Goal: Task Accomplishment & Management: Complete application form

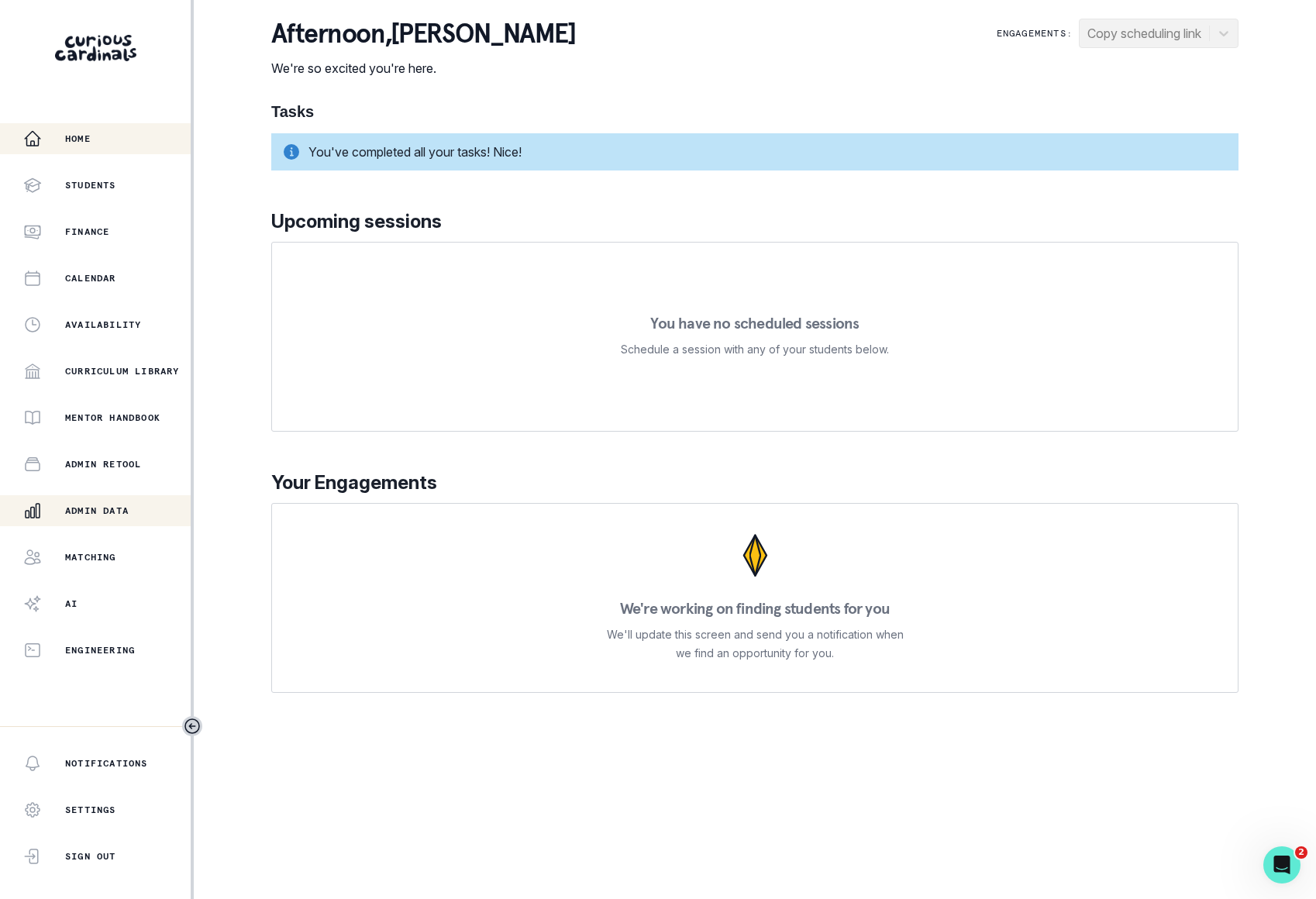
click at [113, 520] on button "Admin Data" at bounding box center [95, 511] width 191 height 31
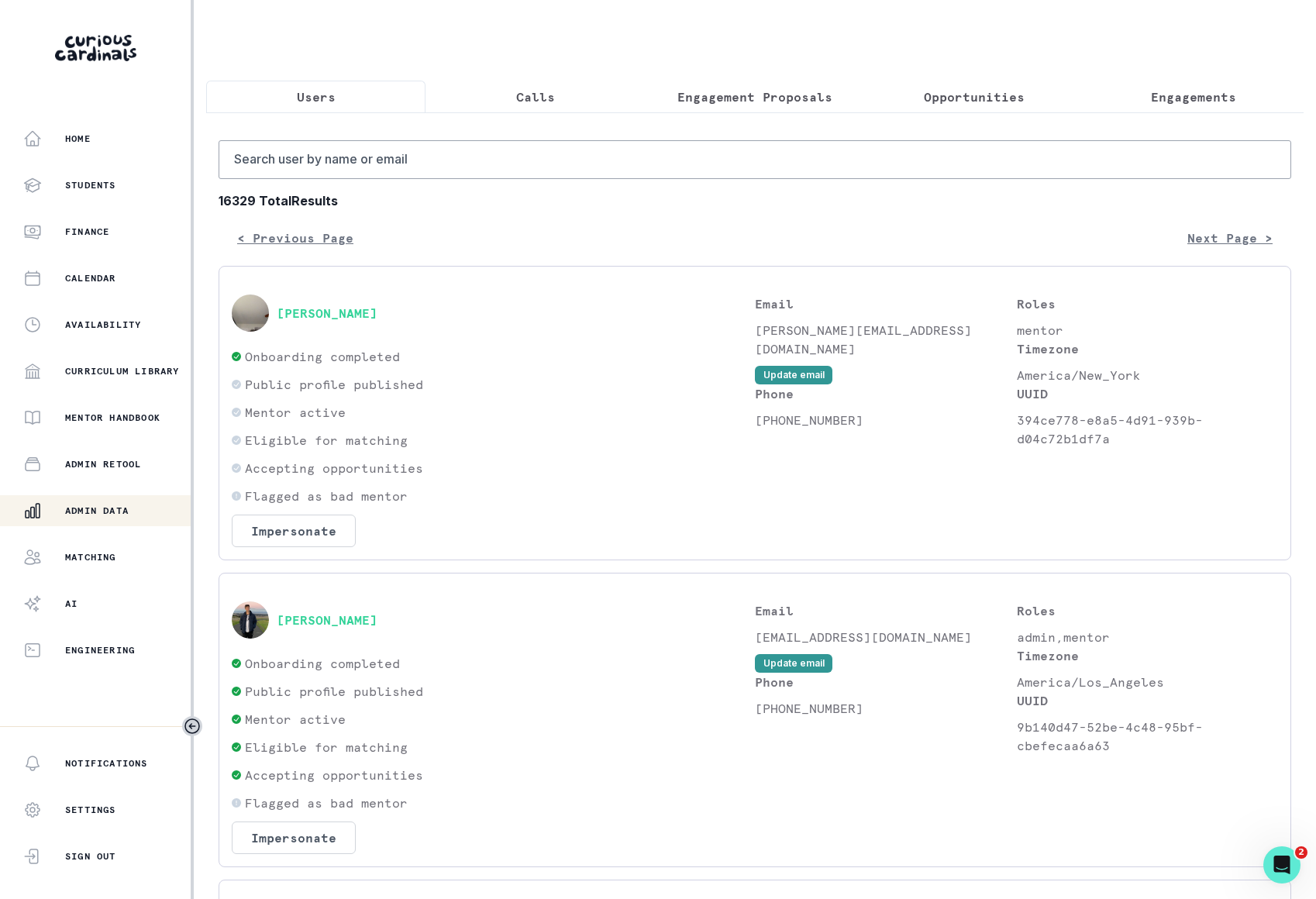
click at [976, 84] on button "Opportunities" at bounding box center [975, 97] width 219 height 33
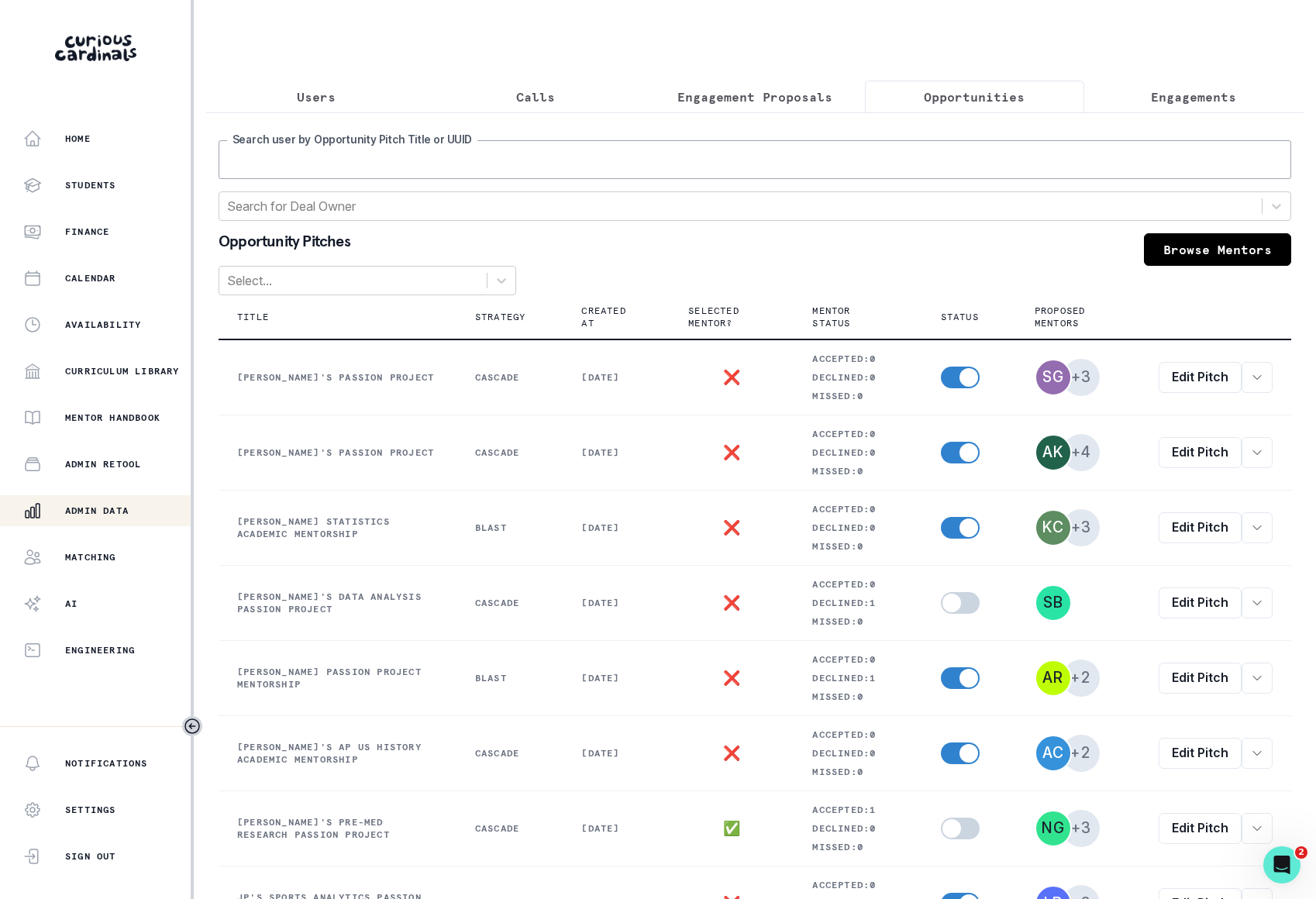
click at [759, 168] on input "Search user by Opportunity Pitch Title or UUID" at bounding box center [755, 159] width 1073 height 39
type input "[PERSON_NAME]"
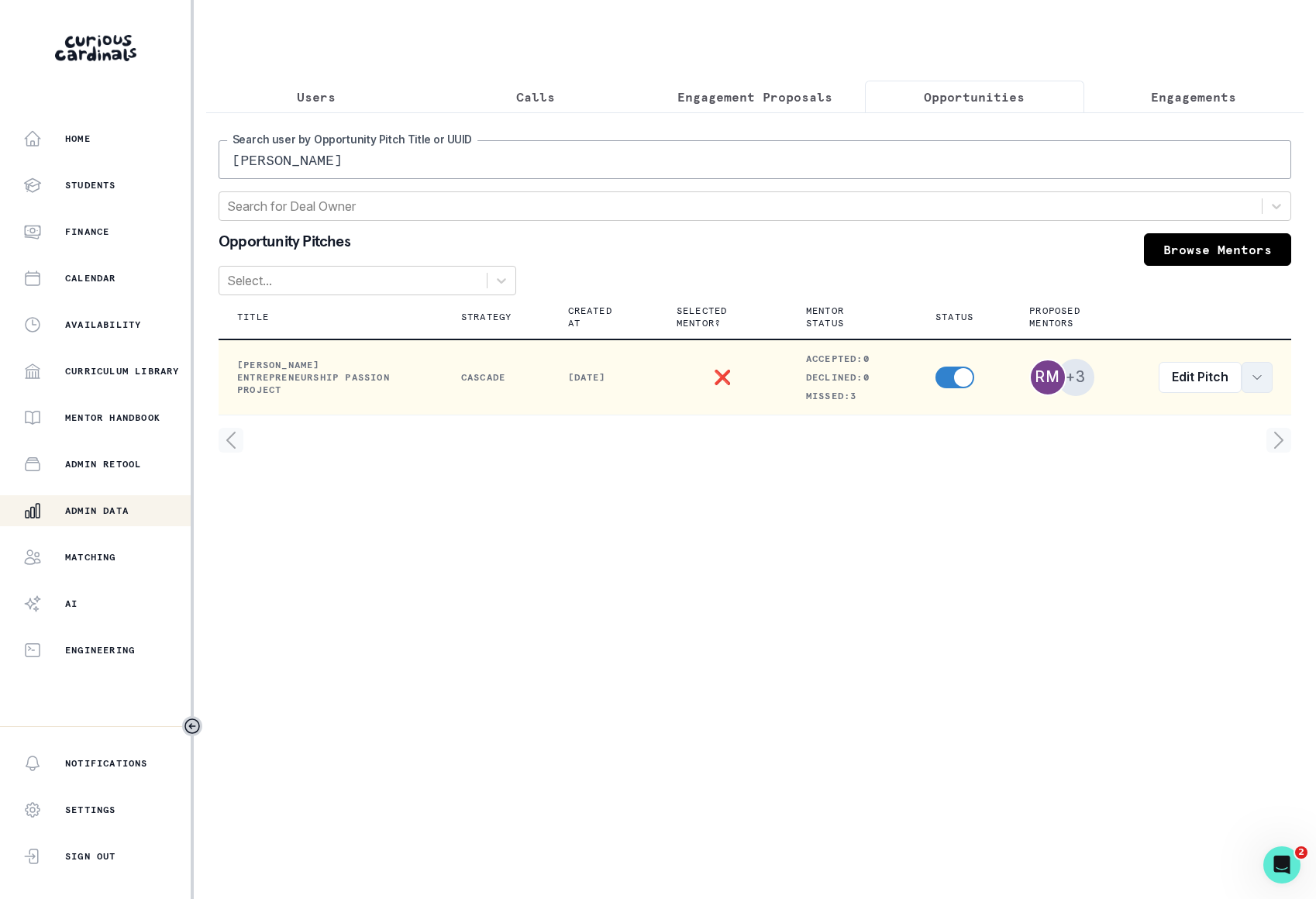
click at [1245, 378] on button "row menu" at bounding box center [1258, 377] width 31 height 31
click at [1133, 413] on button "View order" at bounding box center [1166, 419] width 211 height 25
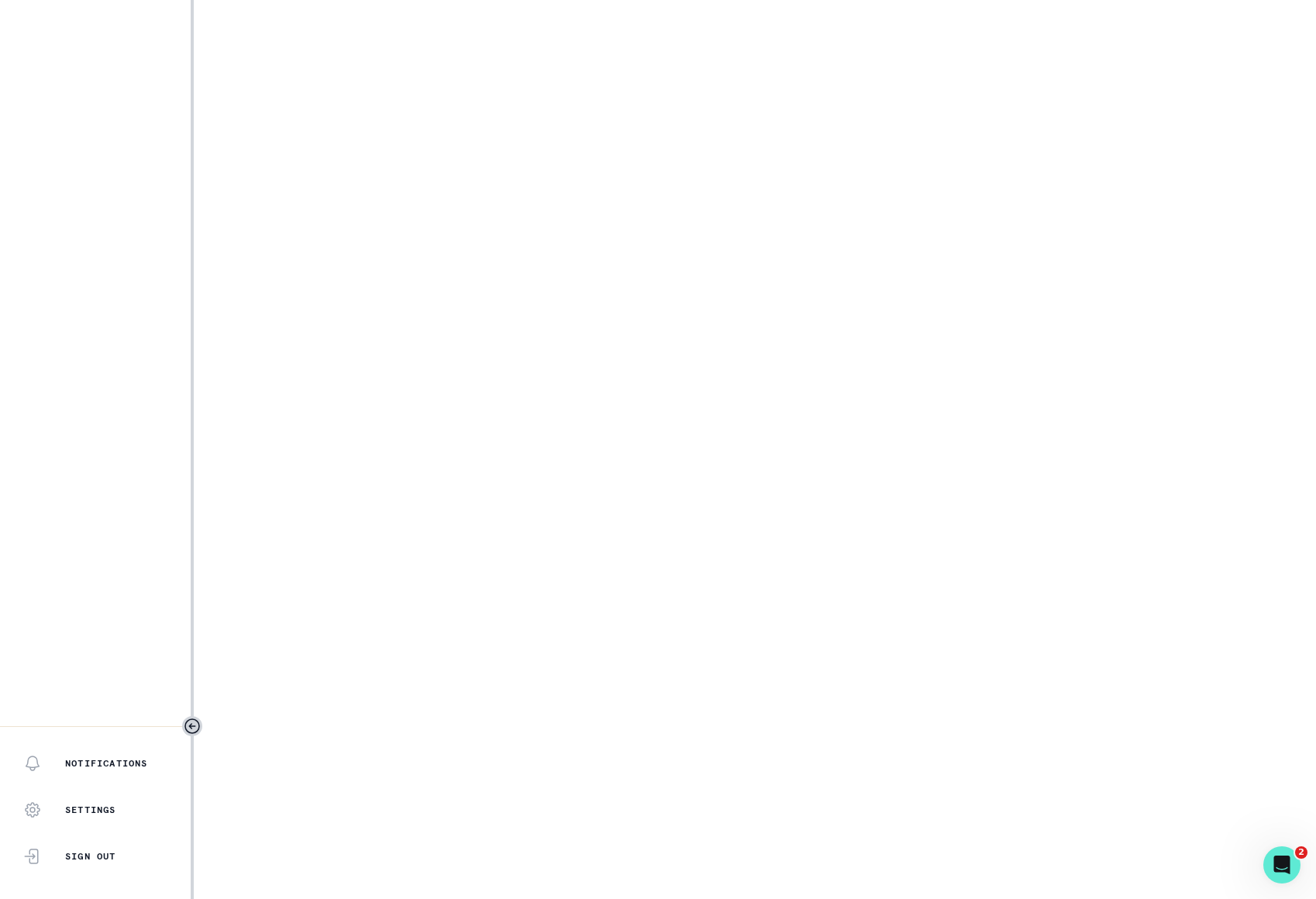
select select "b3713756-4135-4cda-87b8-2c7a26e5960c"
select select "17679a9d-70bd-407f-a820-d213157fa7d8"
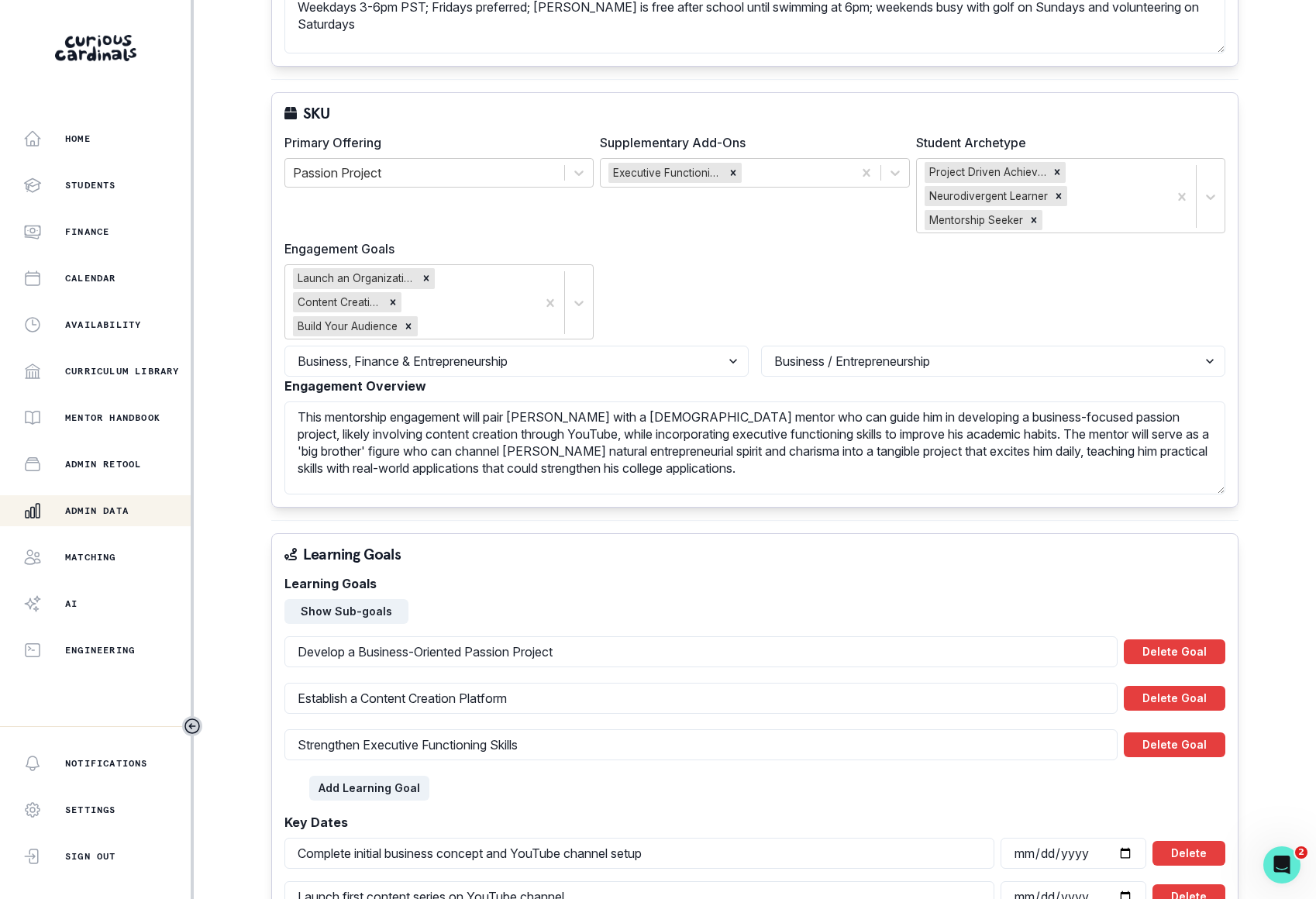
scroll to position [56, 0]
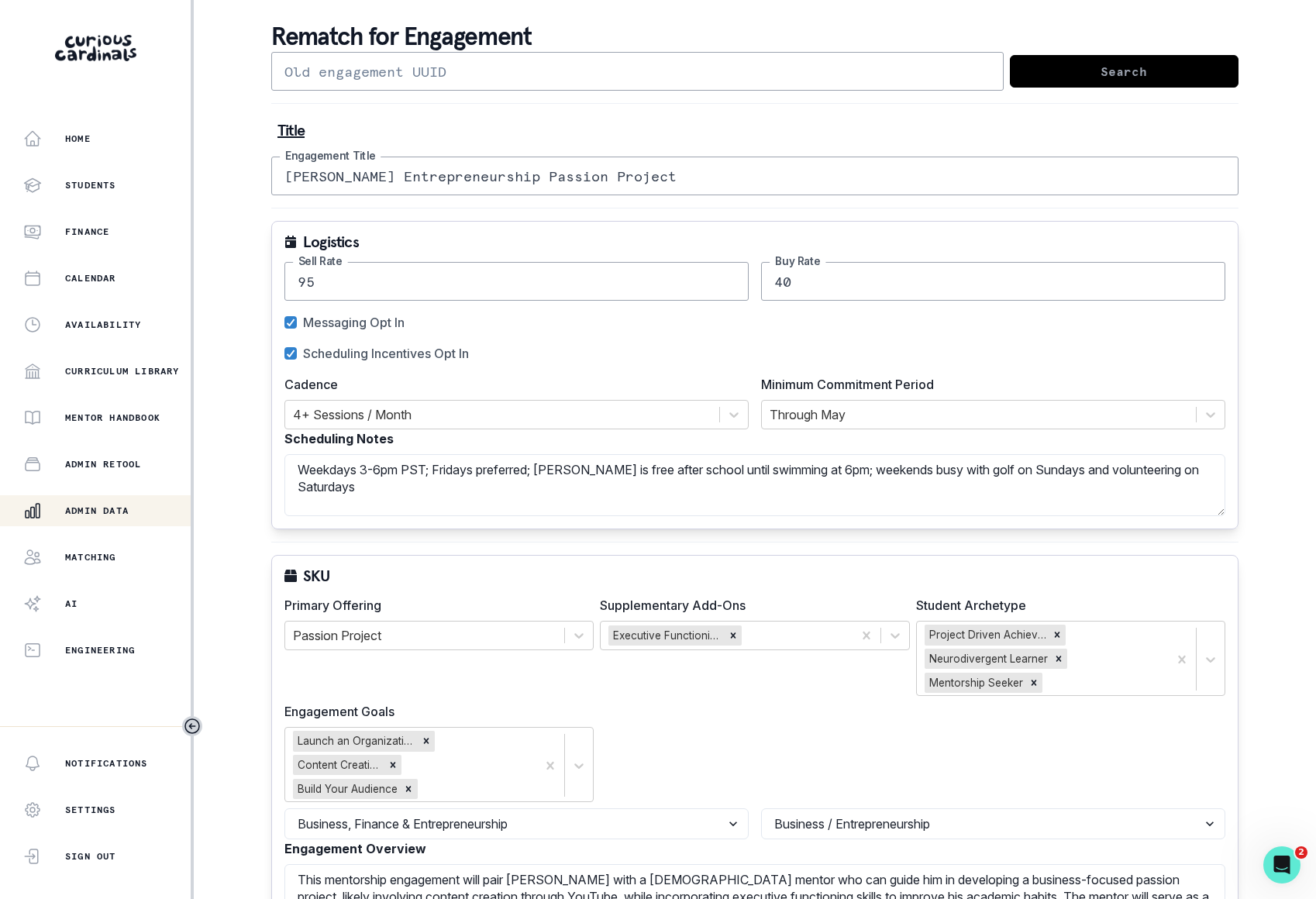
click at [93, 517] on div "Admin Data" at bounding box center [107, 511] width 168 height 19
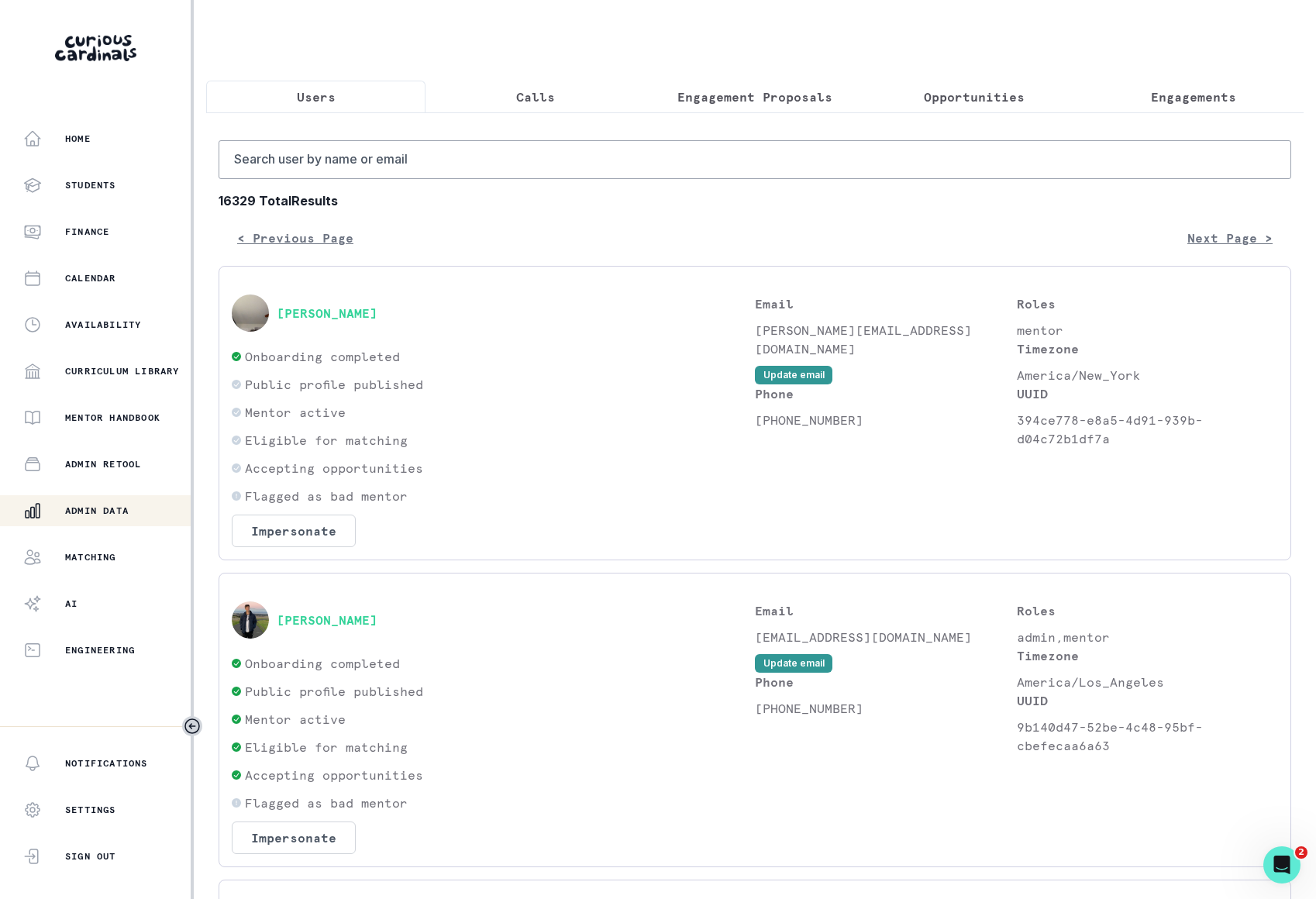
click at [968, 91] on p "Opportunities" at bounding box center [974, 97] width 101 height 19
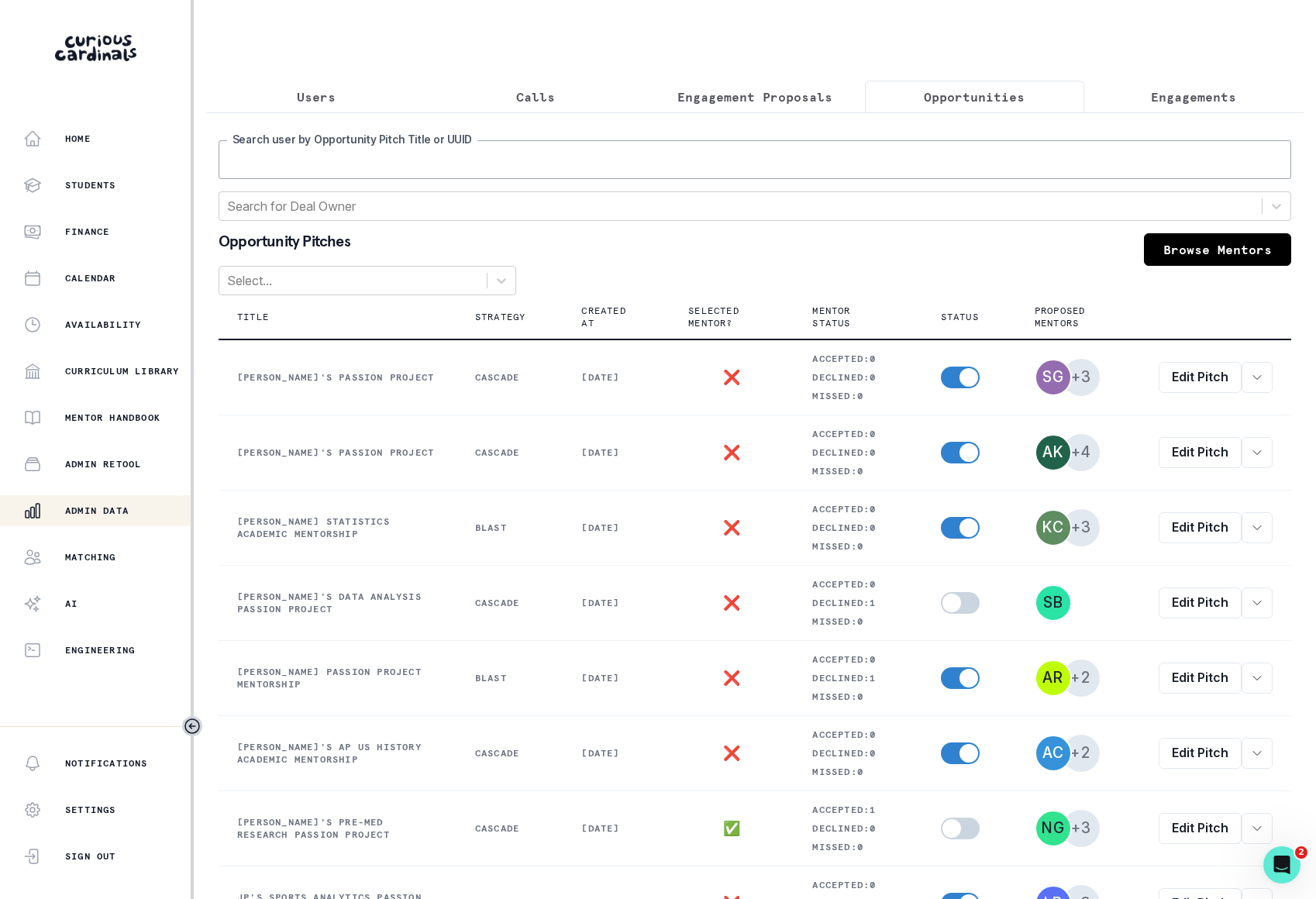
click at [554, 168] on input "Search user by Opportunity Pitch Title or UUID" at bounding box center [755, 159] width 1073 height 39
type input "dimple"
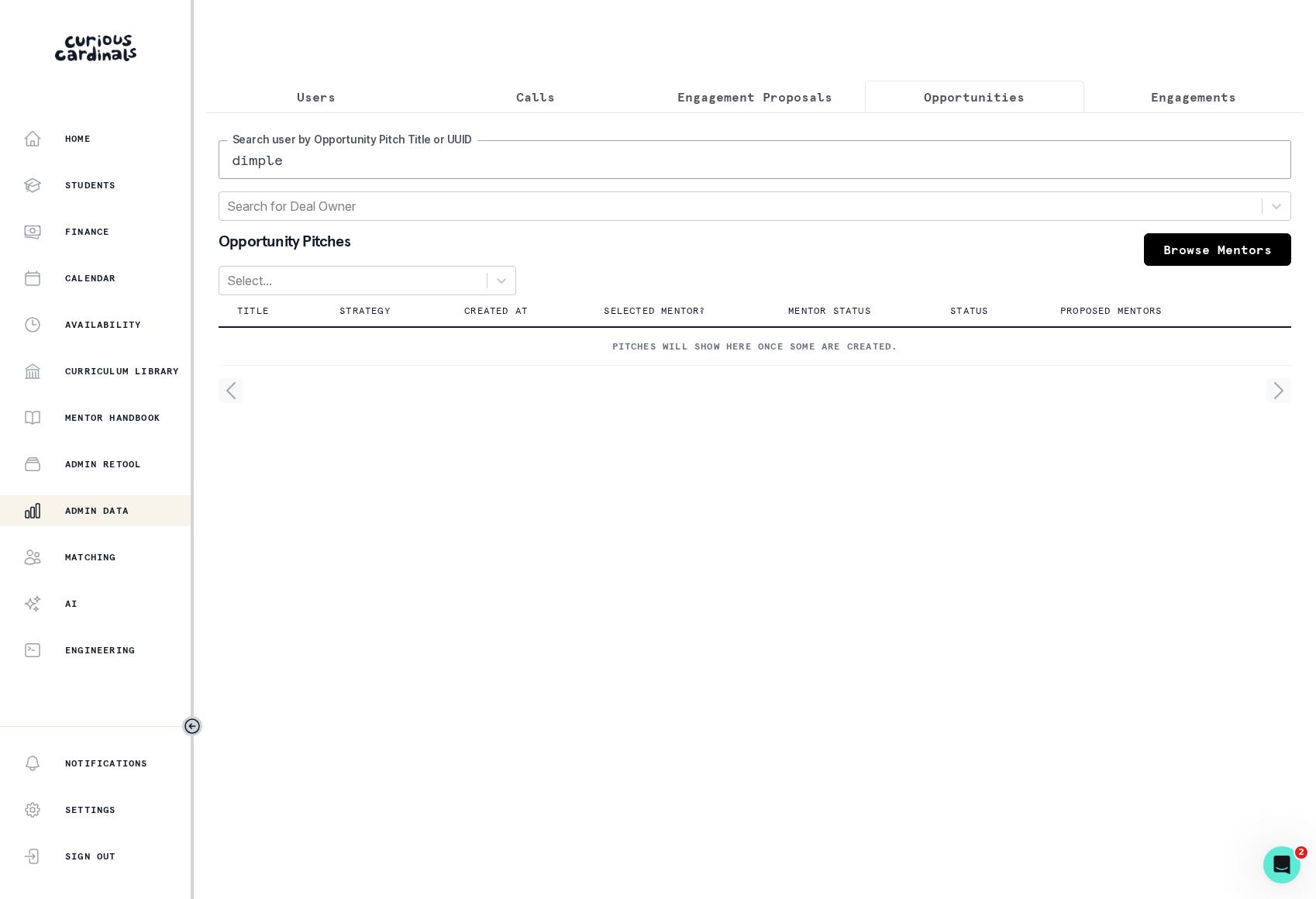
click at [532, 168] on input "dimple" at bounding box center [755, 159] width 1073 height 39
type input "[PERSON_NAME]"
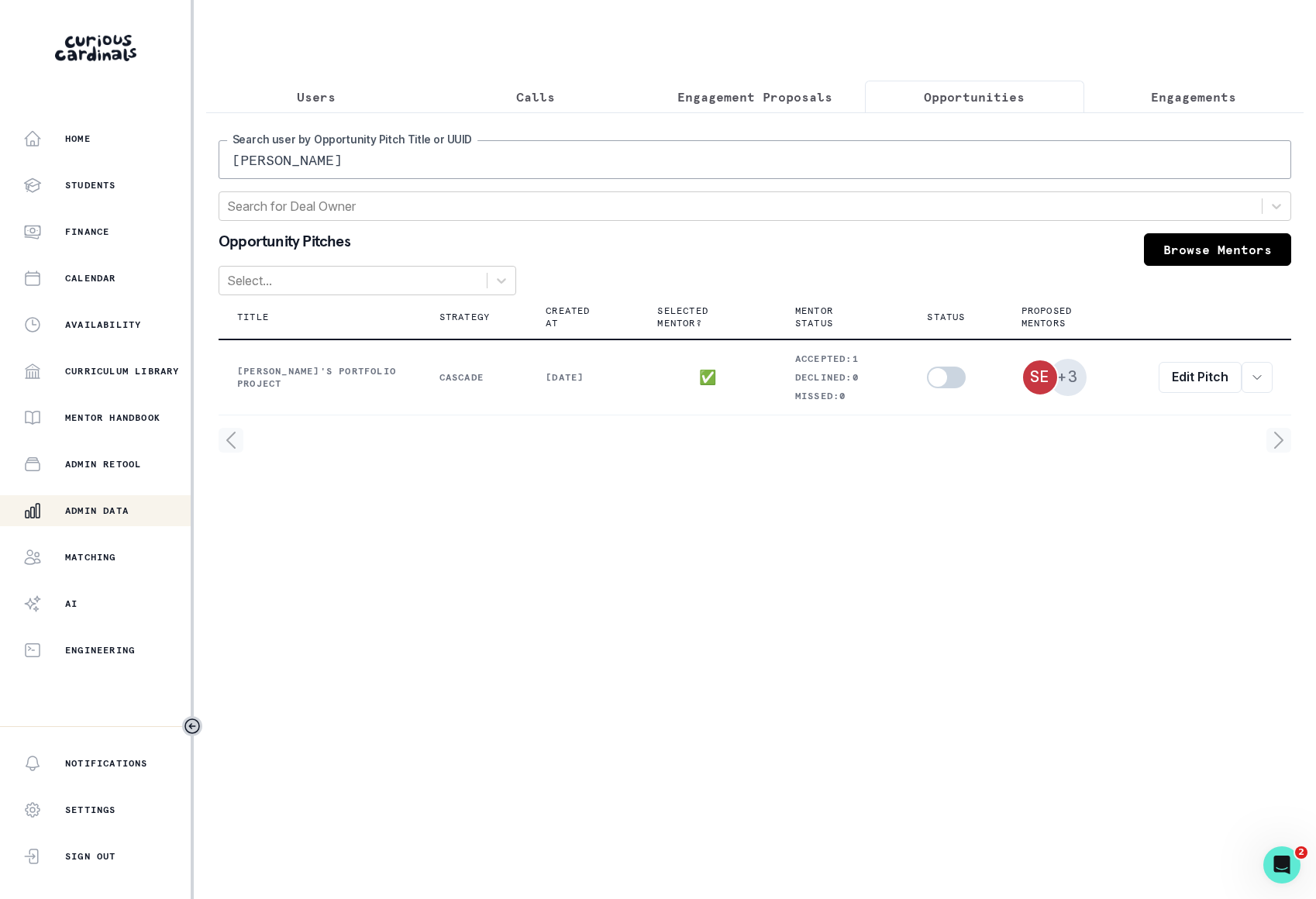
click at [786, 93] on p "Engagement Proposals" at bounding box center [755, 97] width 155 height 19
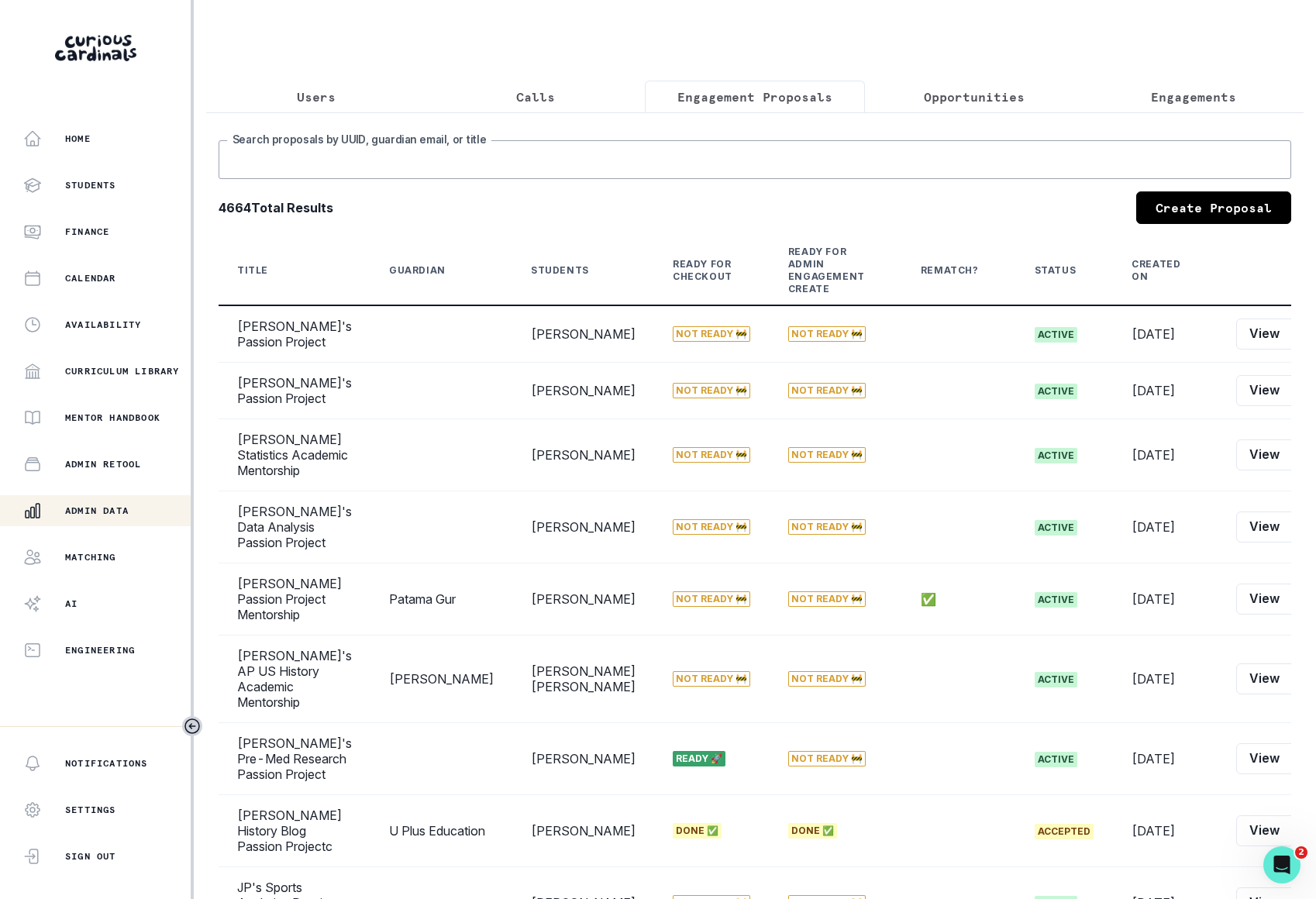
click at [721, 146] on input "Search proposals by UUID, guardian email, or title" at bounding box center [755, 159] width 1073 height 39
type input "[PERSON_NAME]"
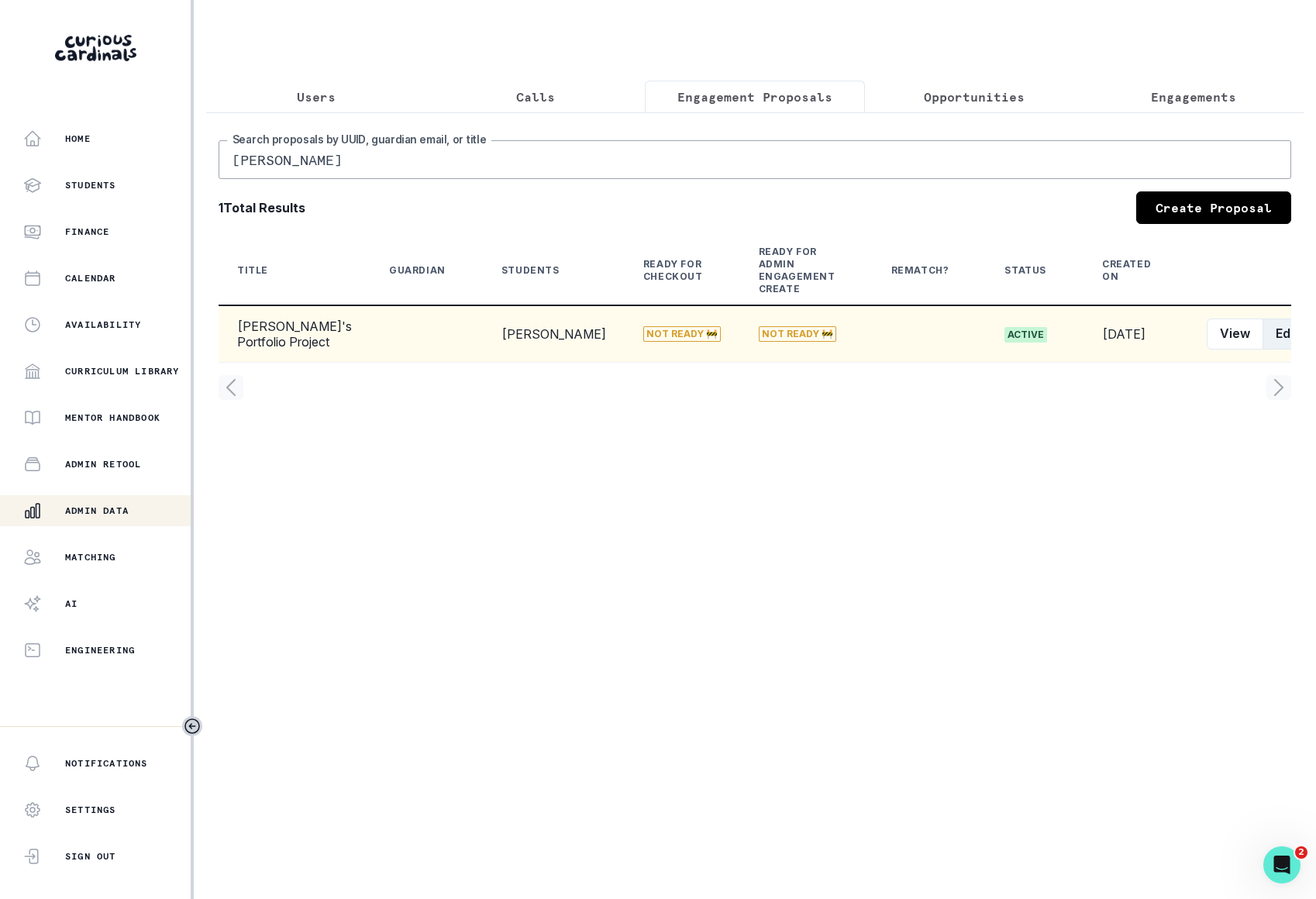
click at [1263, 350] on button "Edit" at bounding box center [1287, 334] width 49 height 31
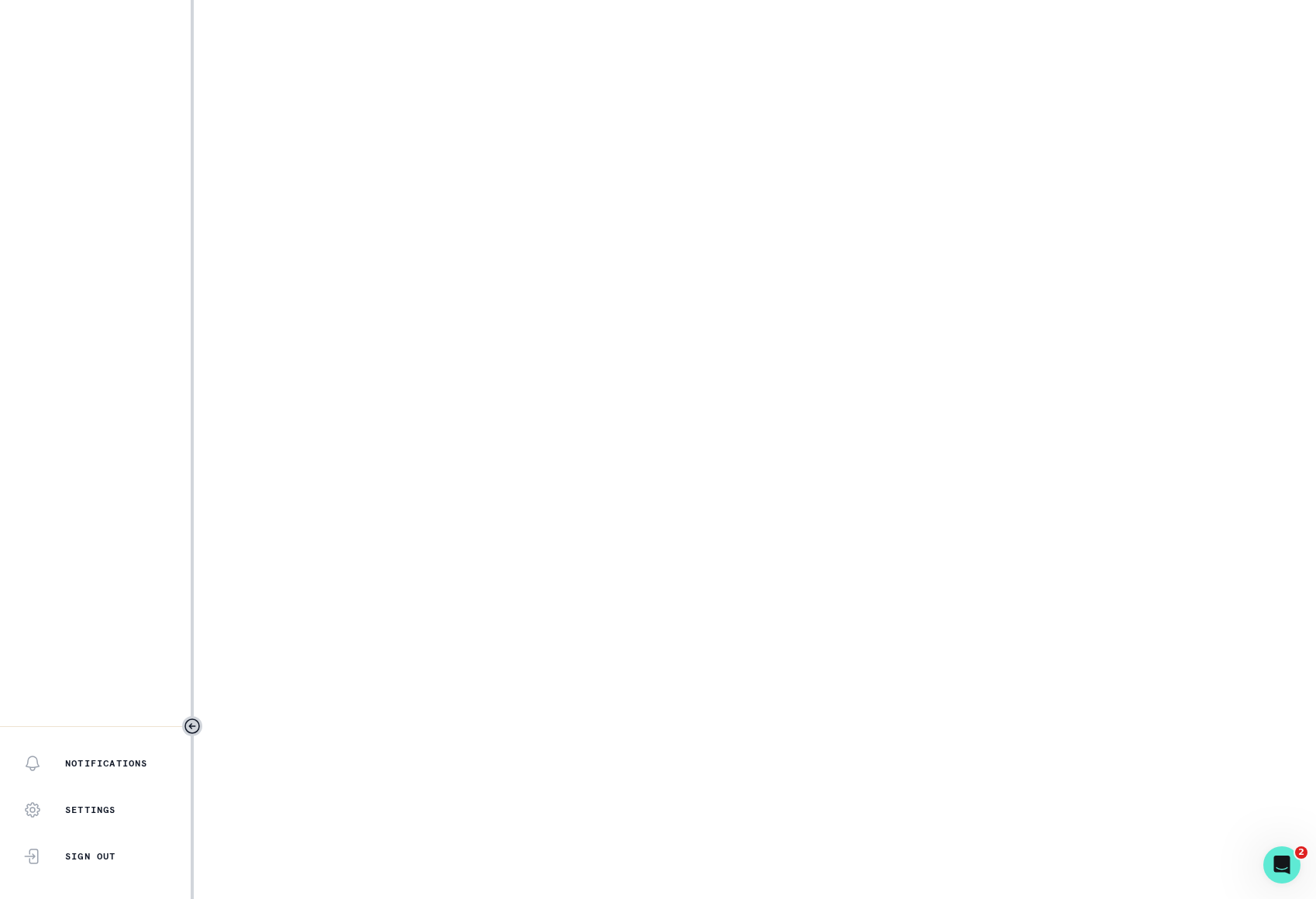
select select "2e0e0867-17d0-41a8-92b9-7b446b3bc83e"
select select "519877f8-d88f-48d5-b35a-d9ce14346d72"
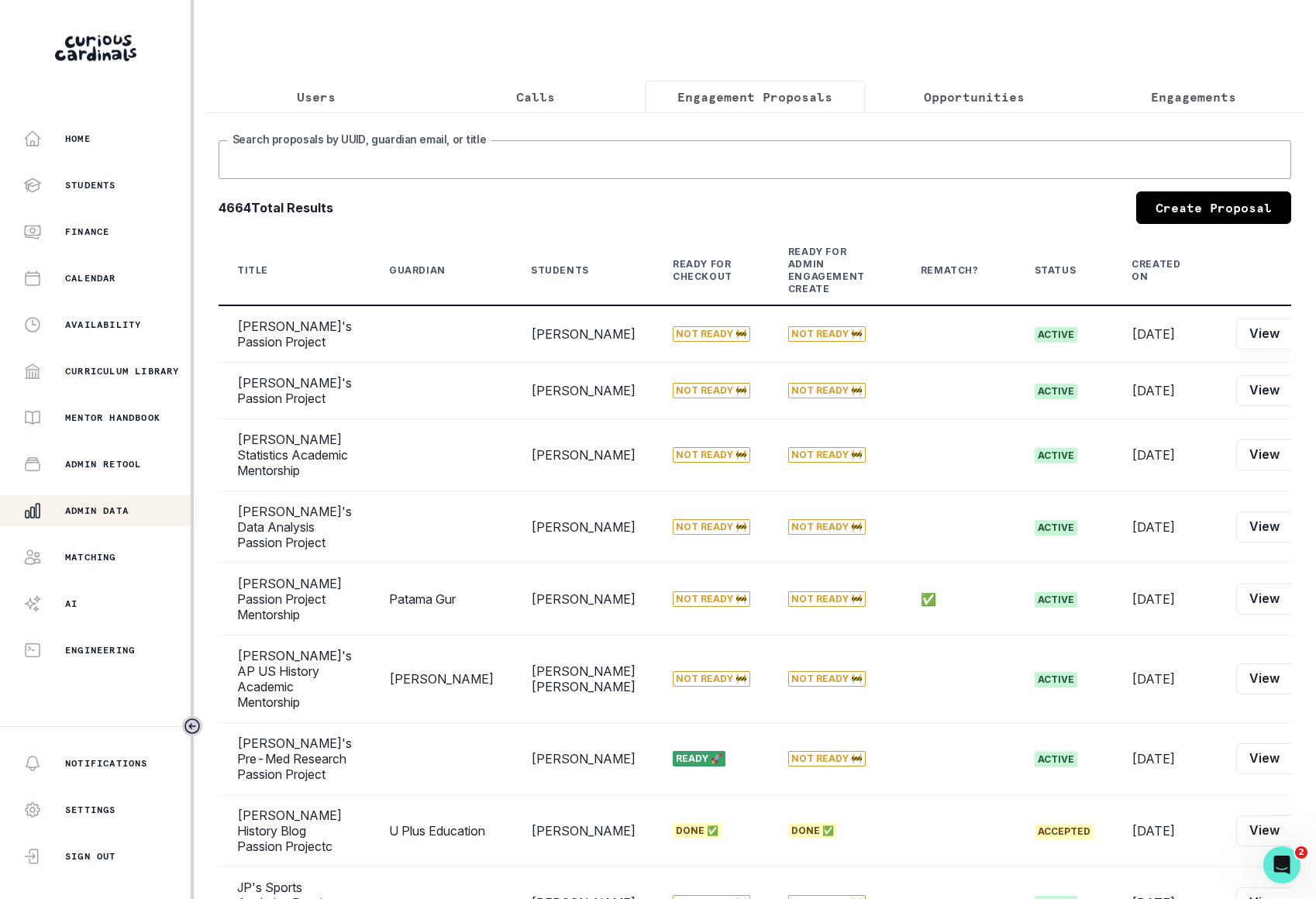
click at [573, 169] on input "Search proposals by UUID, guardian email, or title" at bounding box center [755, 159] width 1073 height 39
type input "[PERSON_NAME]"
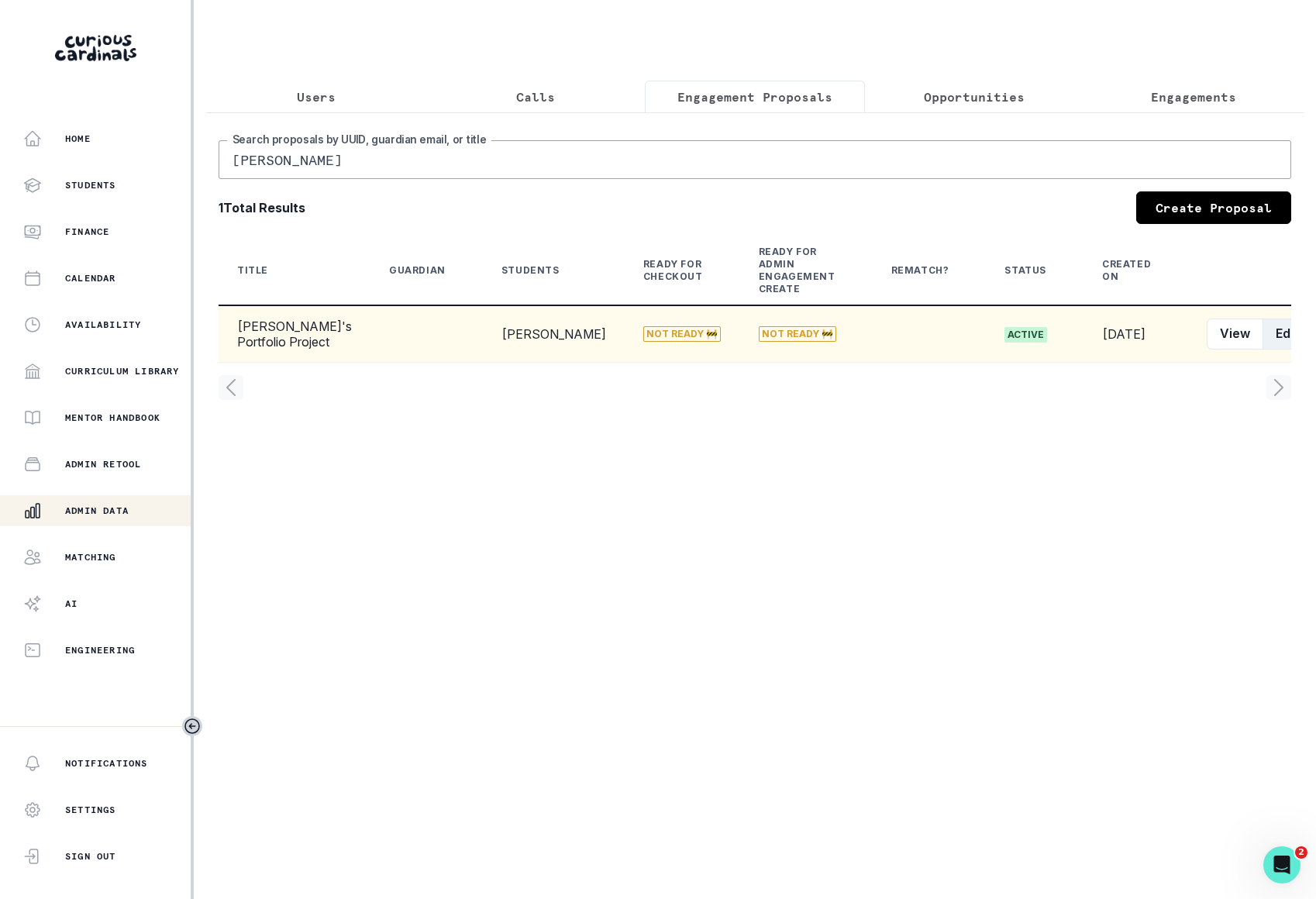
click at [1263, 346] on button "Edit" at bounding box center [1287, 334] width 49 height 31
select select "2e0e0867-17d0-41a8-92b9-7b446b3bc83e"
select select "519877f8-d88f-48d5-b35a-d9ce14346d72"
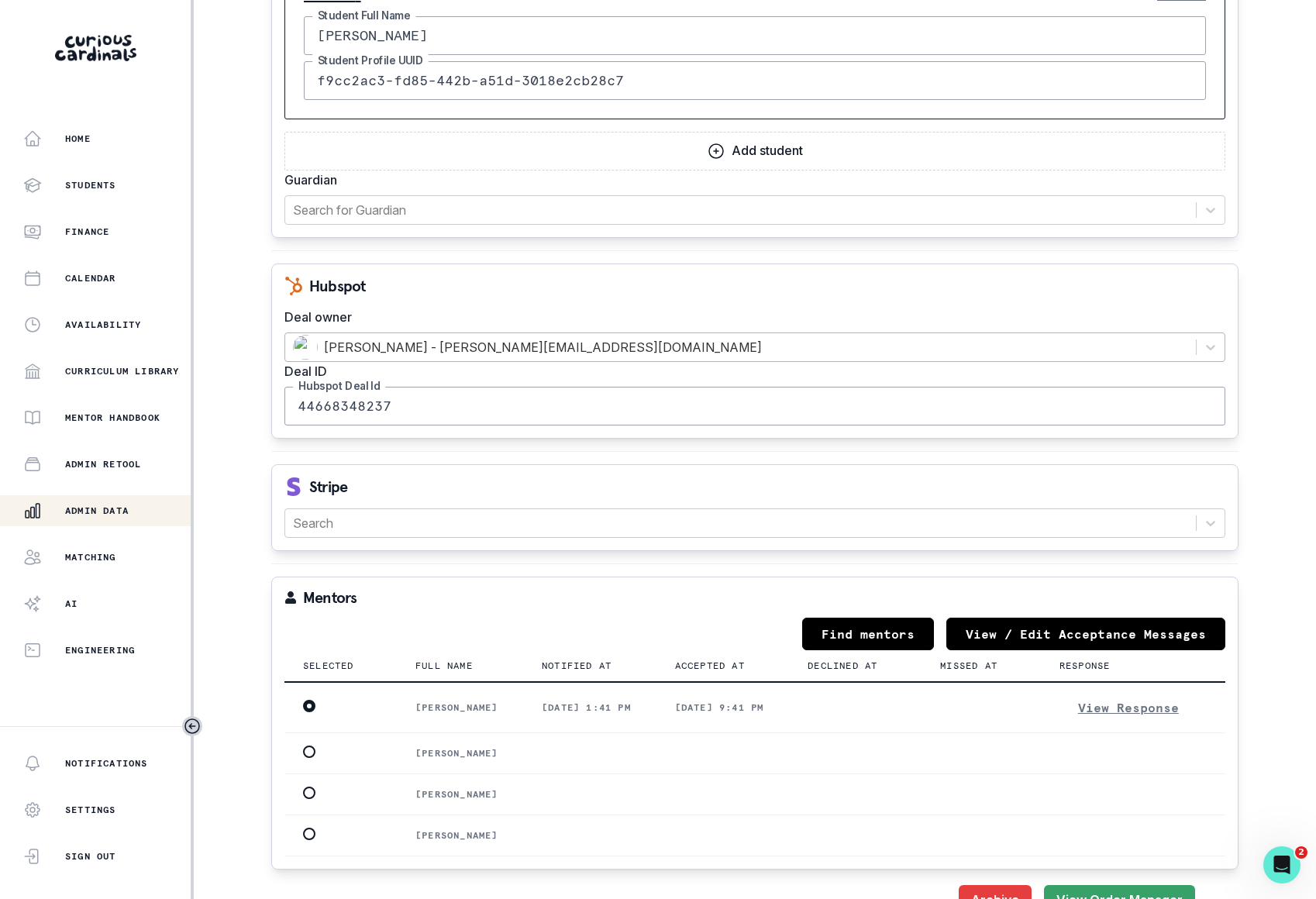
scroll to position [1743, 0]
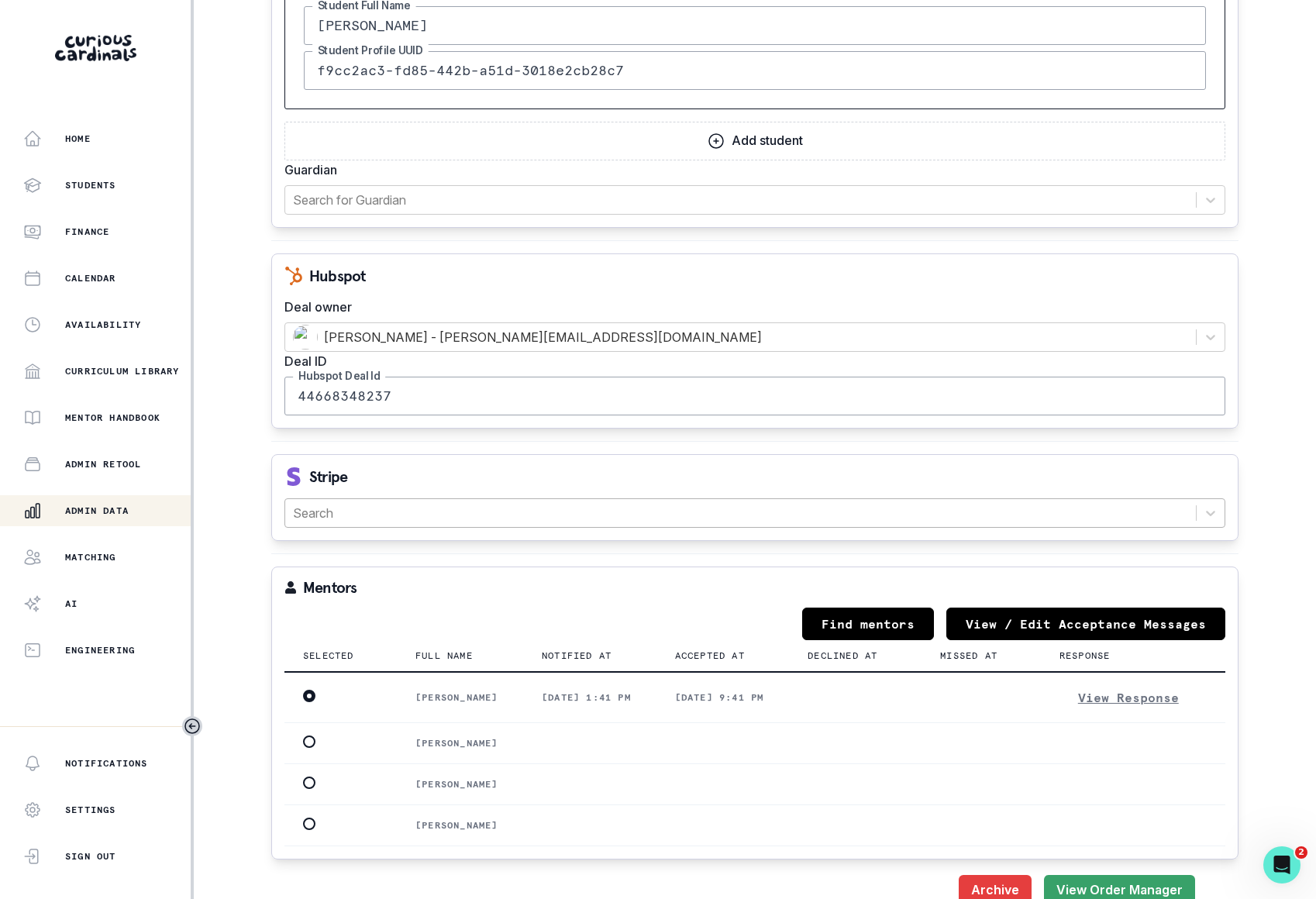
click at [581, 518] on div at bounding box center [741, 512] width 896 height 21
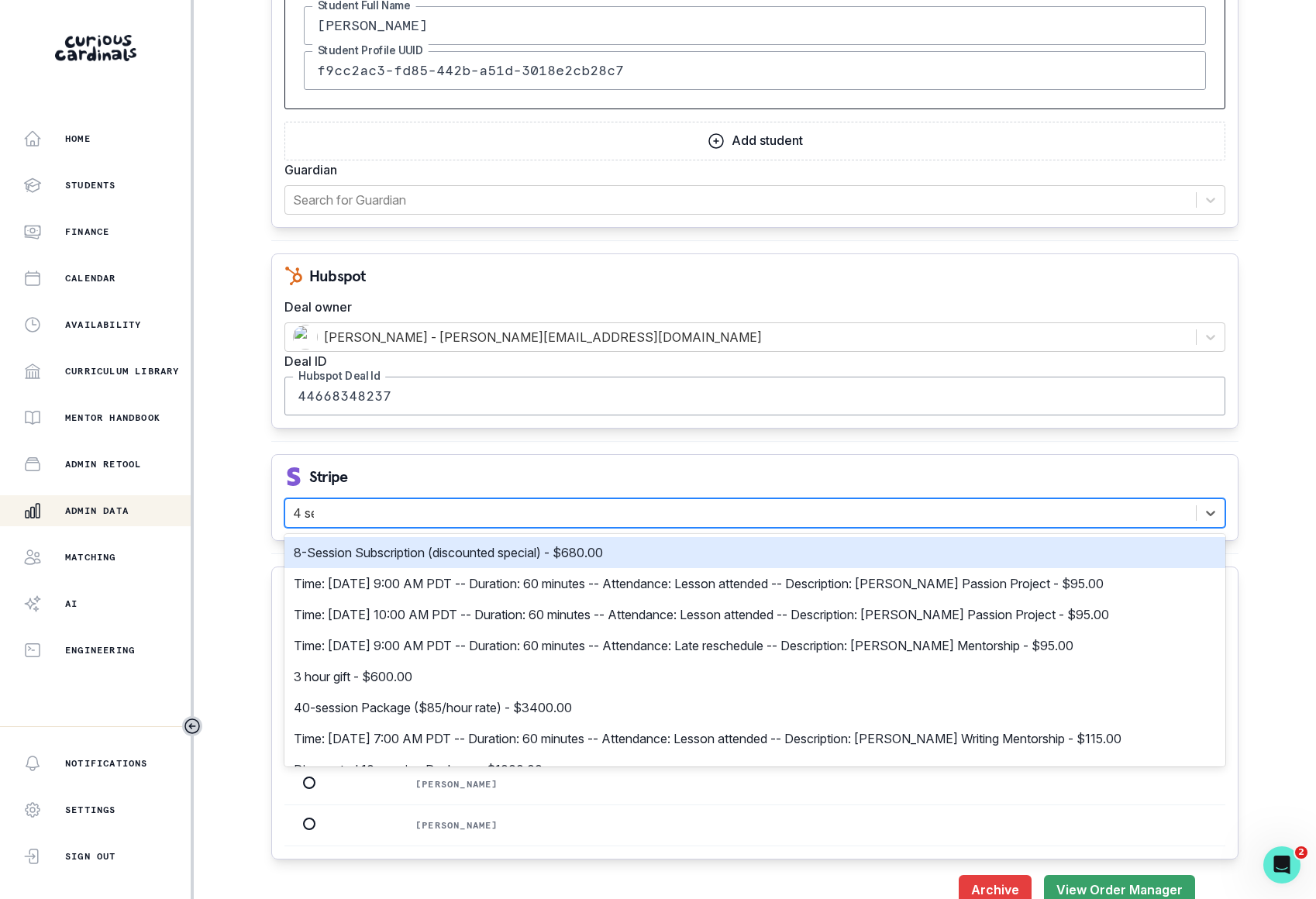
type input "4 ses"
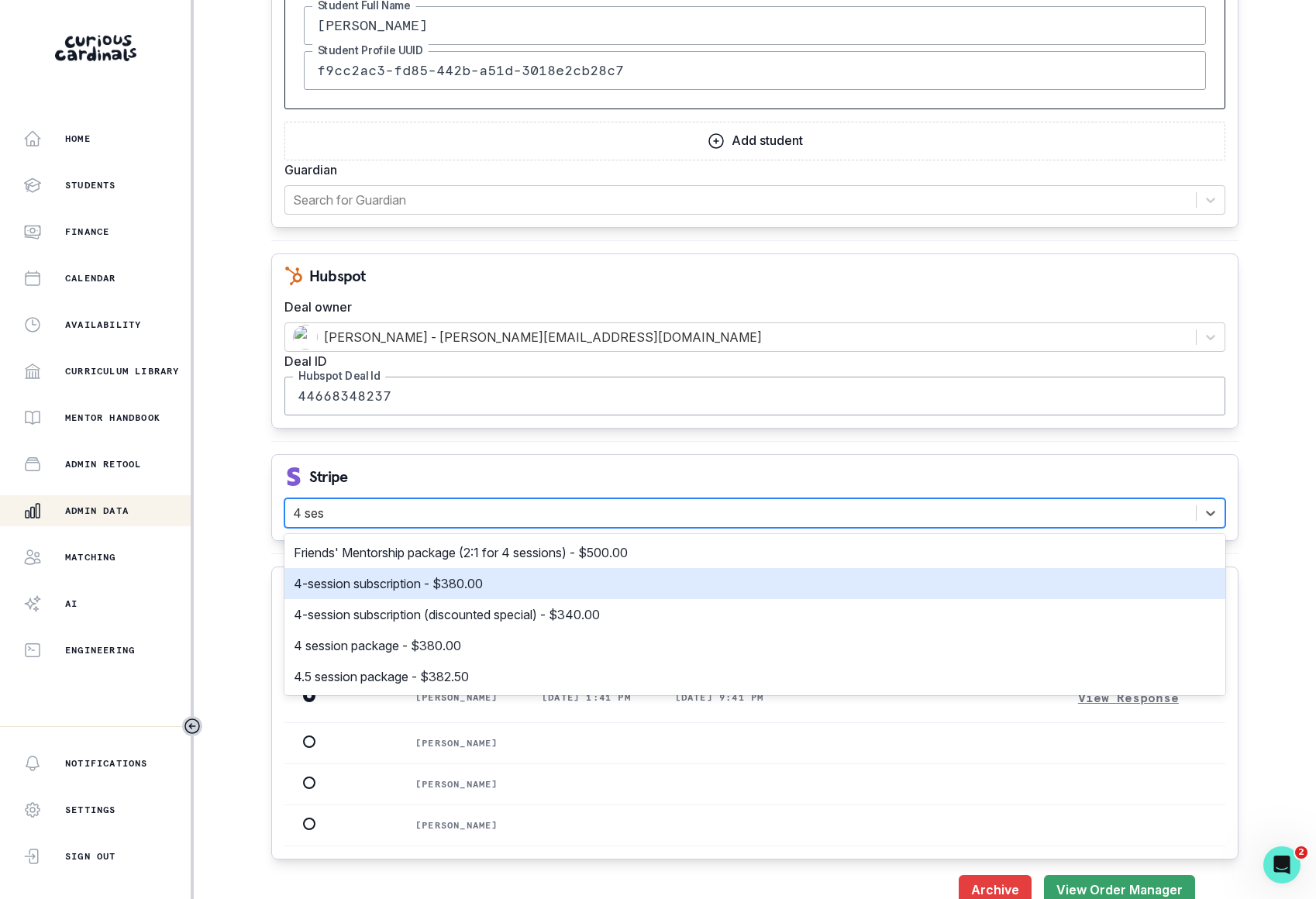
click at [538, 589] on div "4-session subscription - $380.00" at bounding box center [755, 584] width 922 height 19
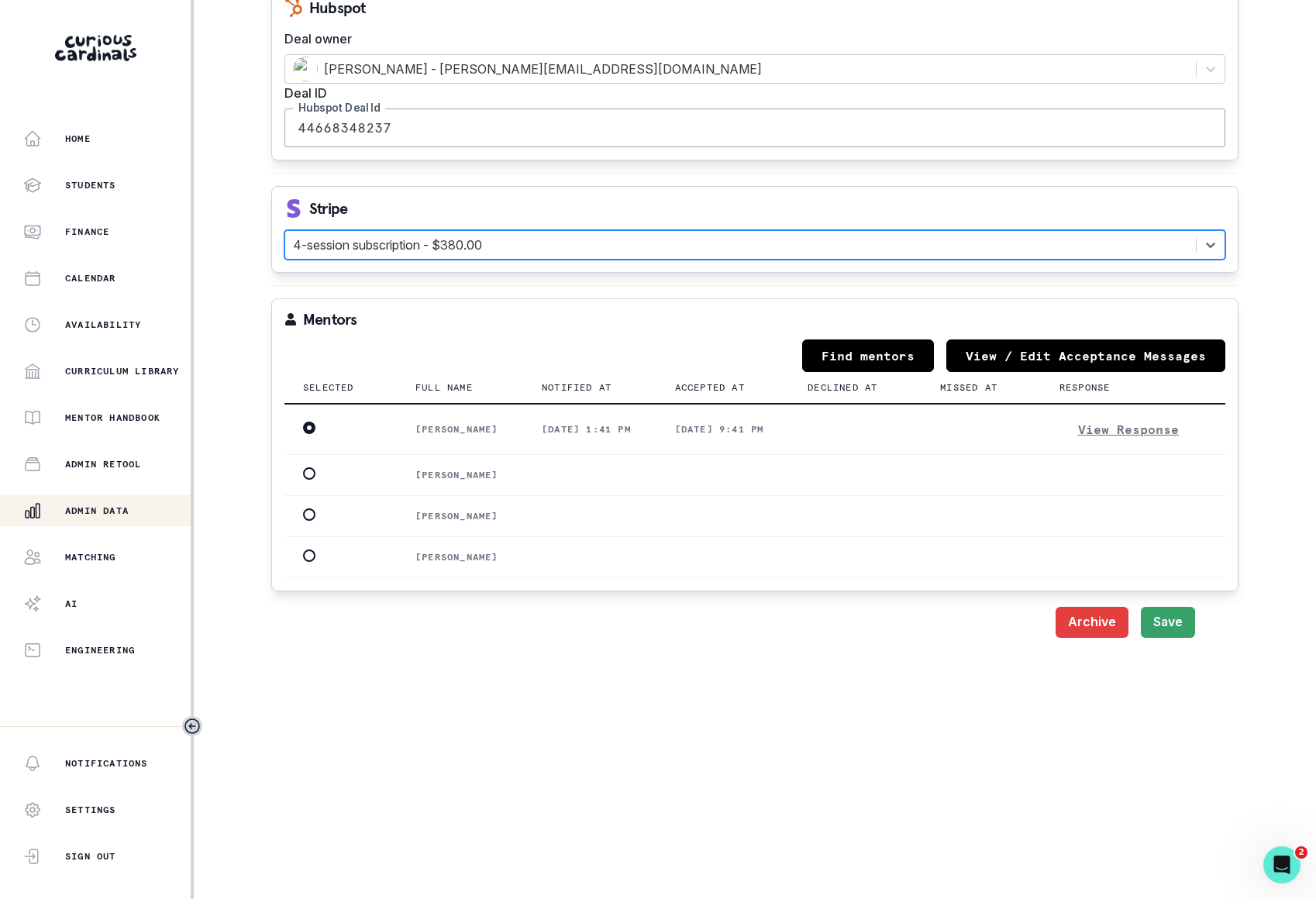
scroll to position [2131, 0]
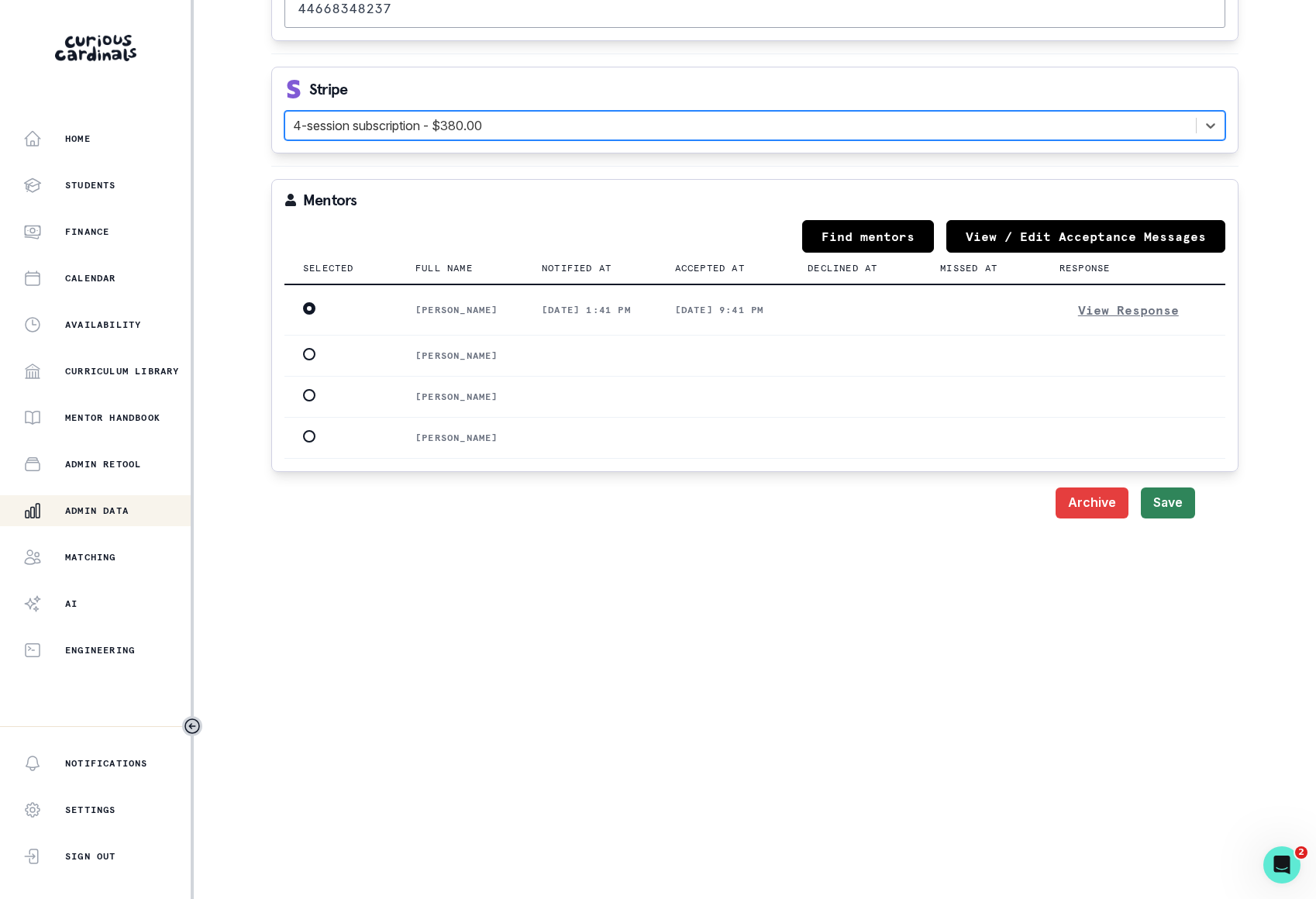
click at [1174, 518] on button "Save" at bounding box center [1168, 503] width 54 height 31
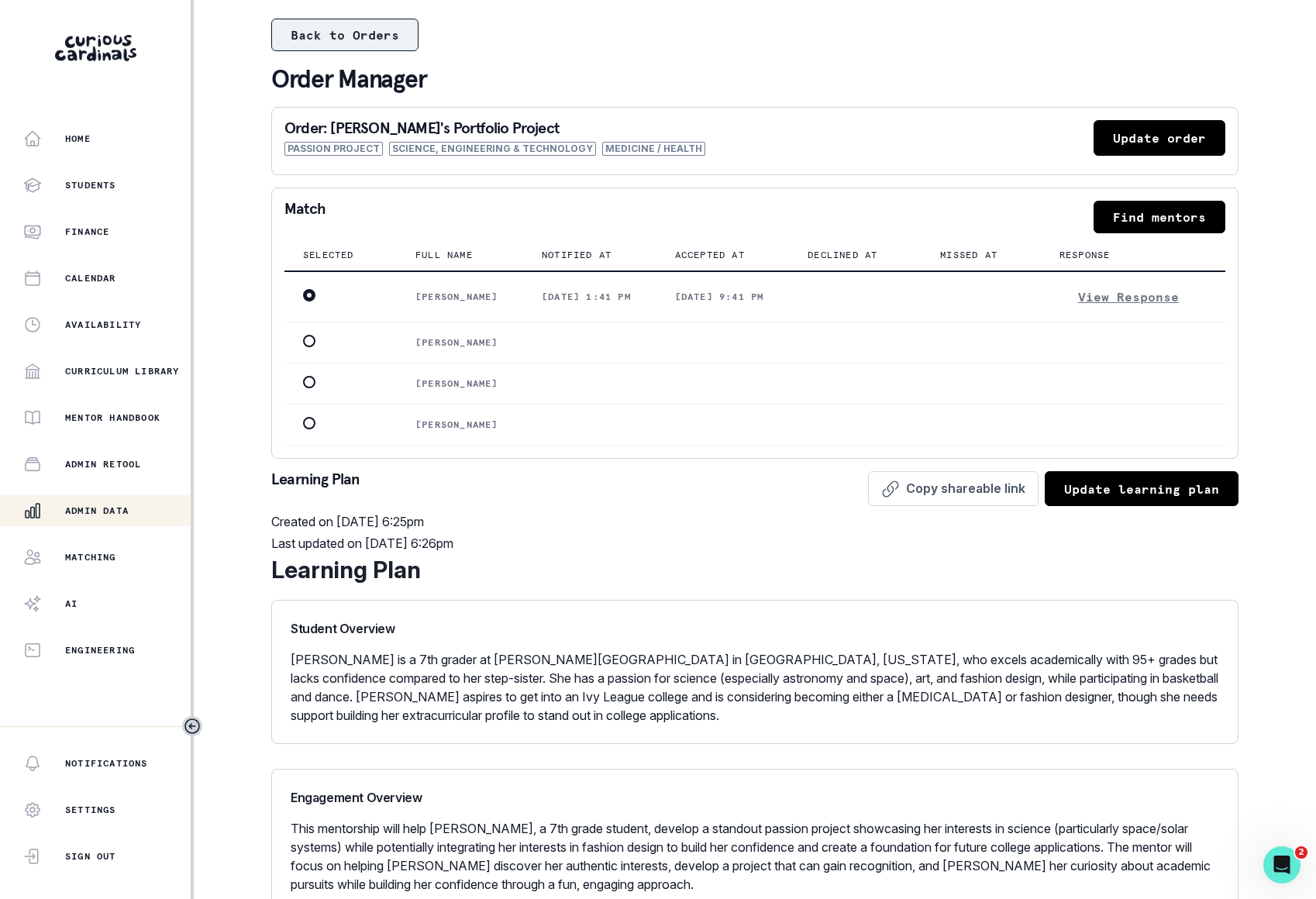
click at [356, 24] on button "Back to Orders" at bounding box center [345, 35] width 147 height 33
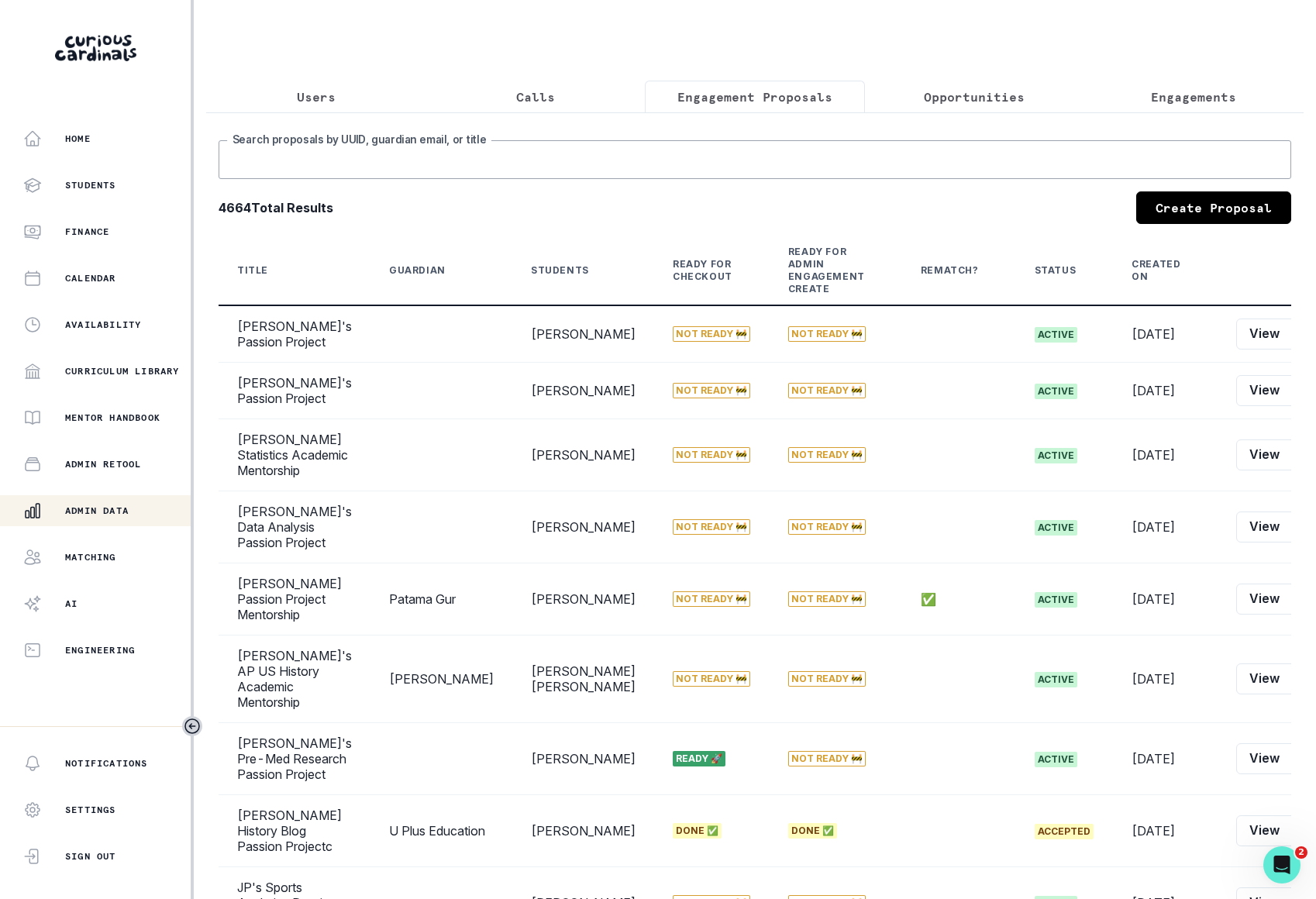
click at [553, 161] on input "Search proposals by UUID, guardian email, or title" at bounding box center [755, 159] width 1073 height 39
type input "[PERSON_NAME]"
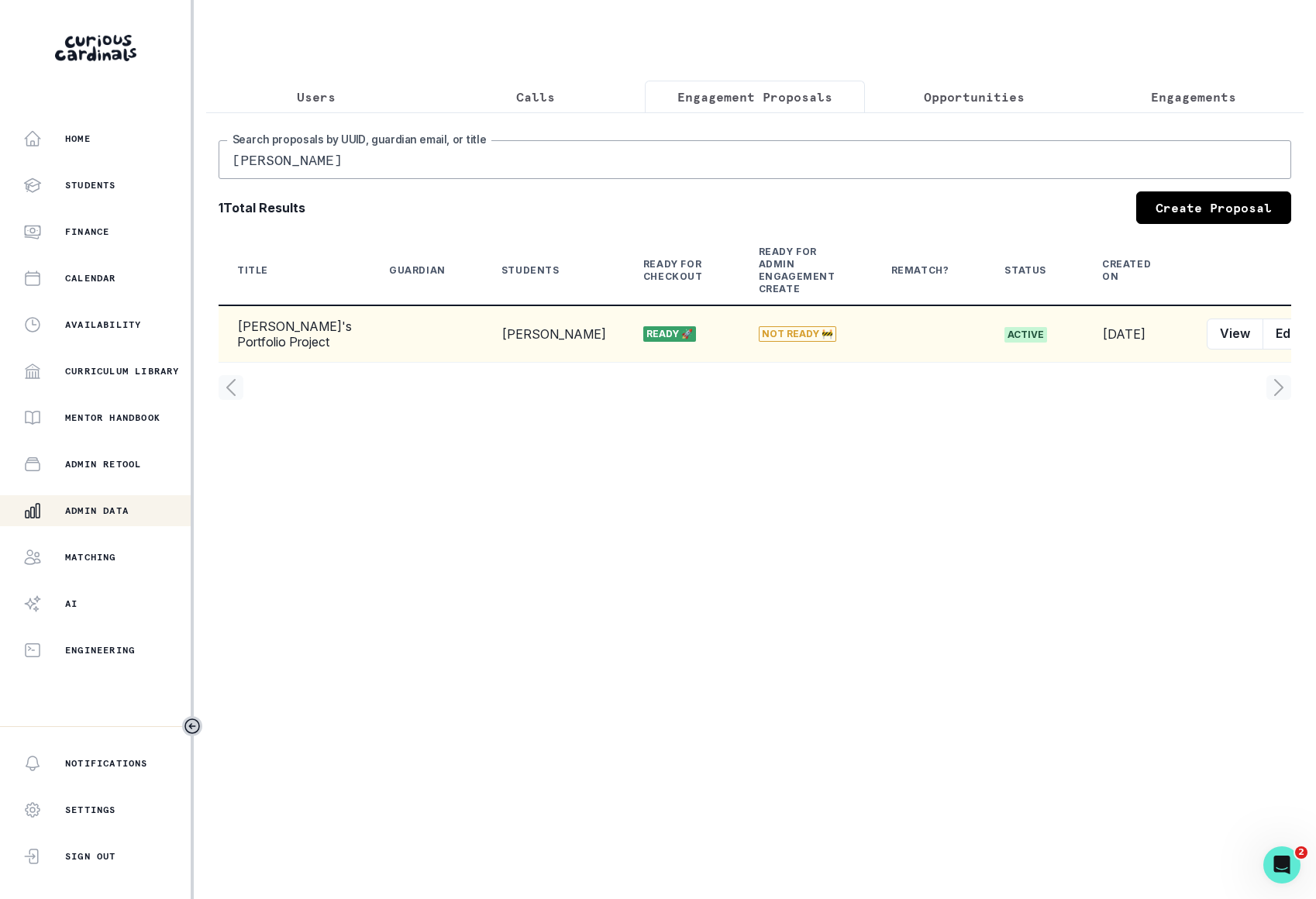
click at [1316, 340] on icon "row menu" at bounding box center [1326, 334] width 12 height 12
click at [1174, 461] on button "Customer Link" at bounding box center [1186, 457] width 172 height 25
